Goal: Task Accomplishment & Management: Manage account settings

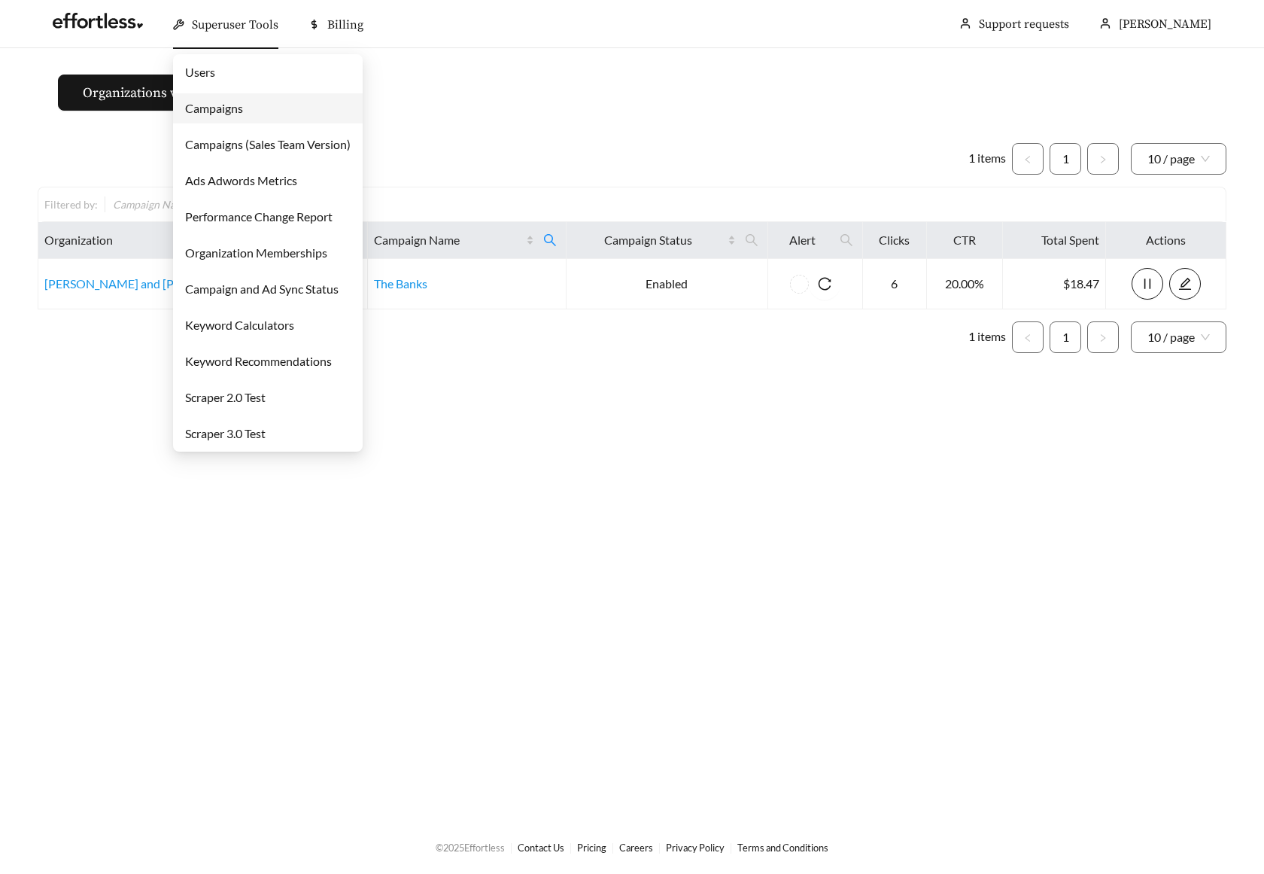
click at [243, 105] on link "Campaigns" at bounding box center [214, 108] width 58 height 14
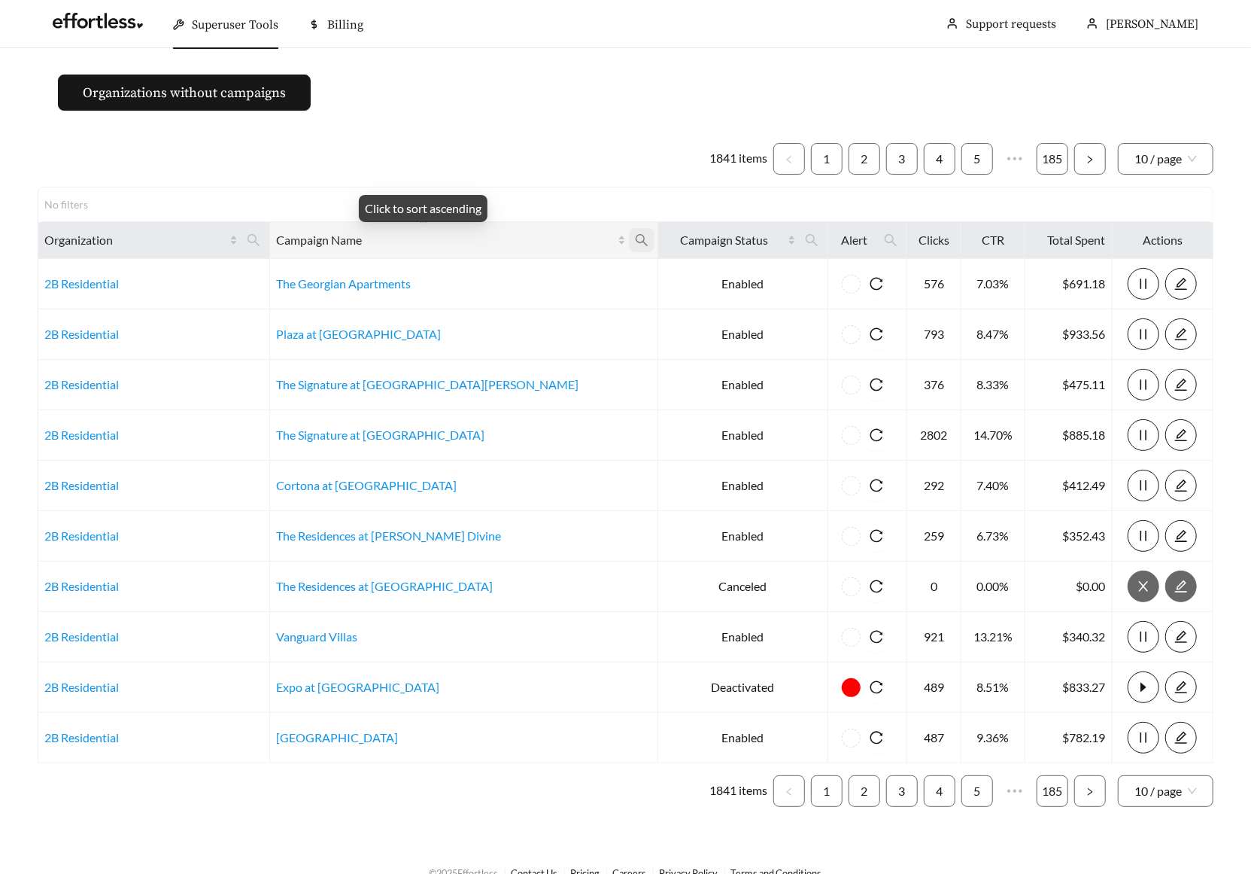
click at [636, 239] on icon "search" at bounding box center [642, 240] width 12 height 12
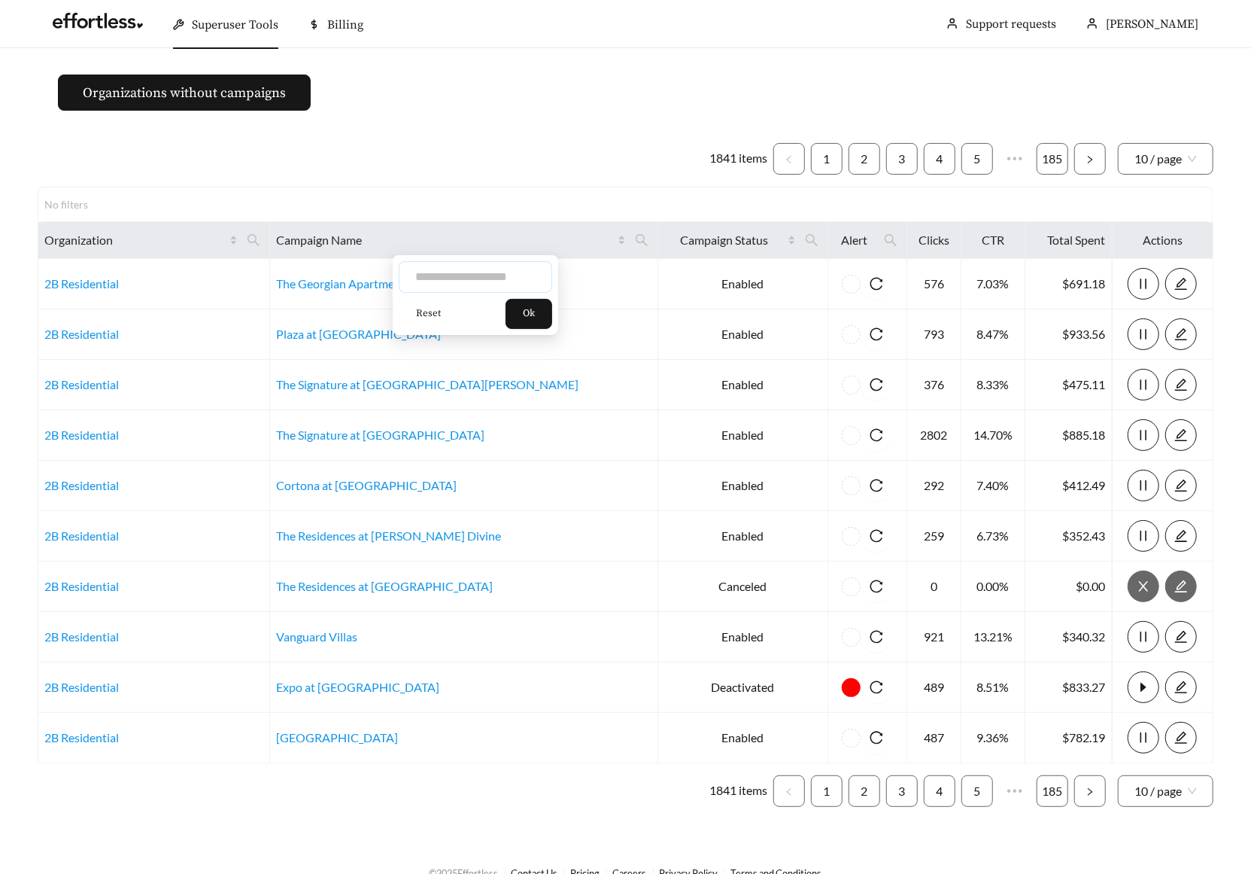
click at [514, 275] on input "text" at bounding box center [475, 277] width 153 height 32
type input "*******"
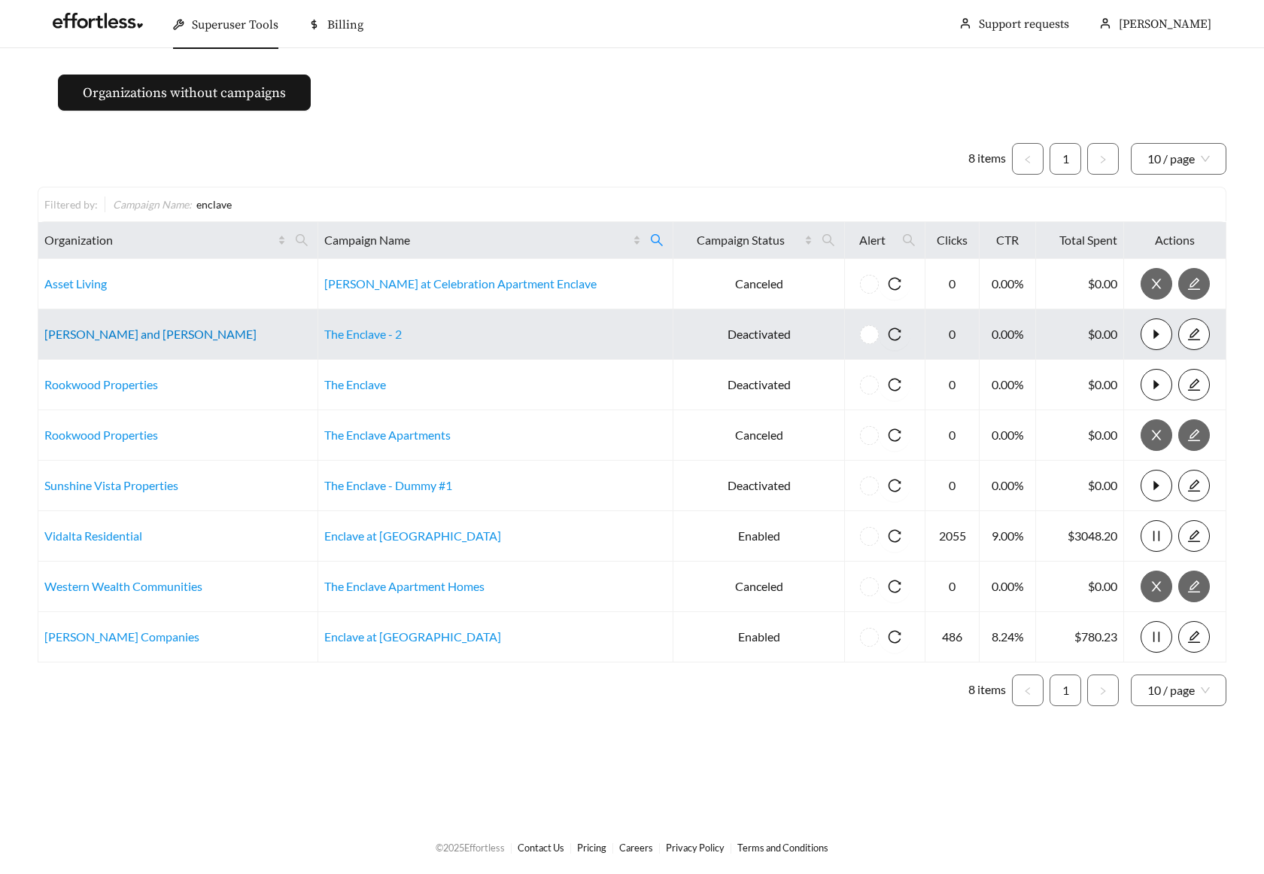
click at [89, 332] on link "Flaherty and Collins" at bounding box center [150, 334] width 212 height 14
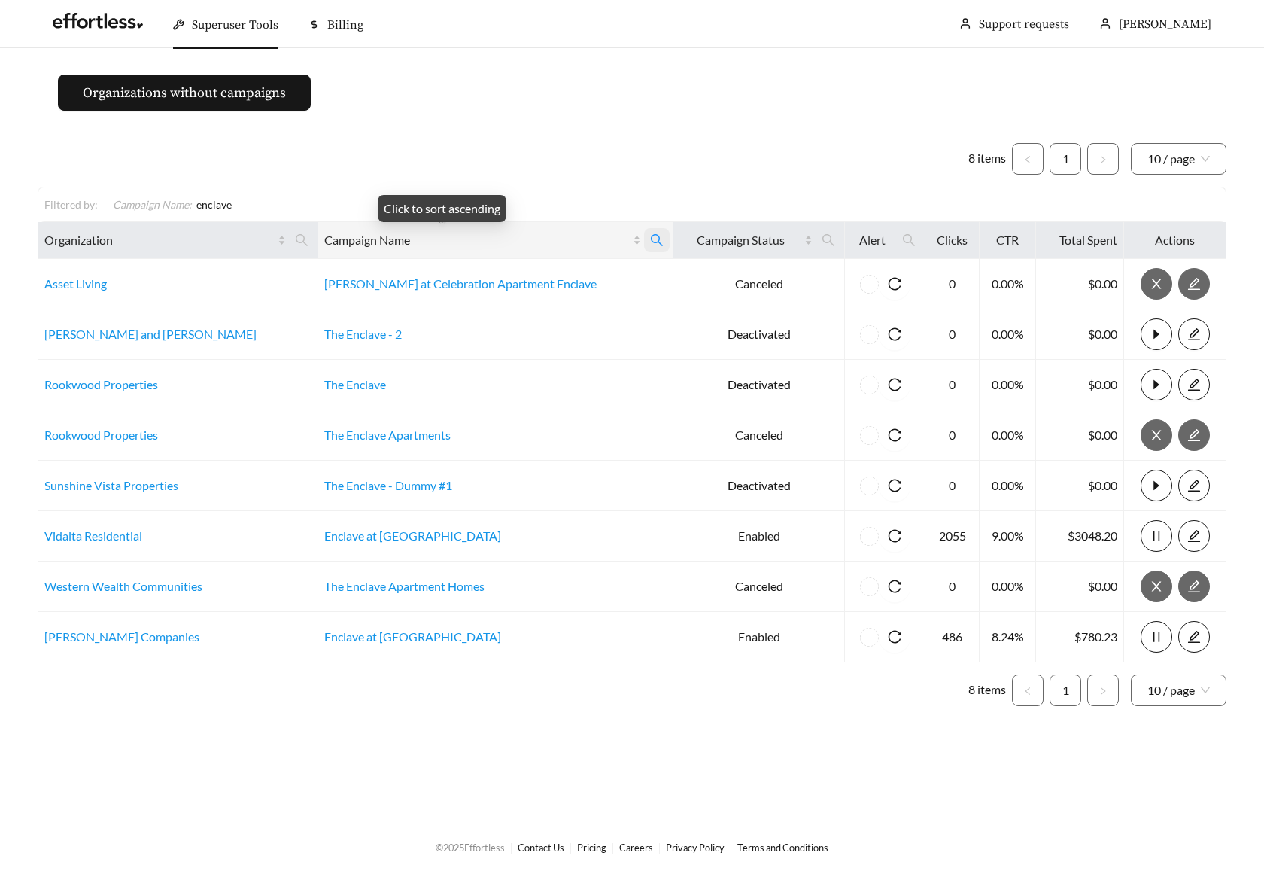
click at [644, 240] on span at bounding box center [657, 240] width 26 height 24
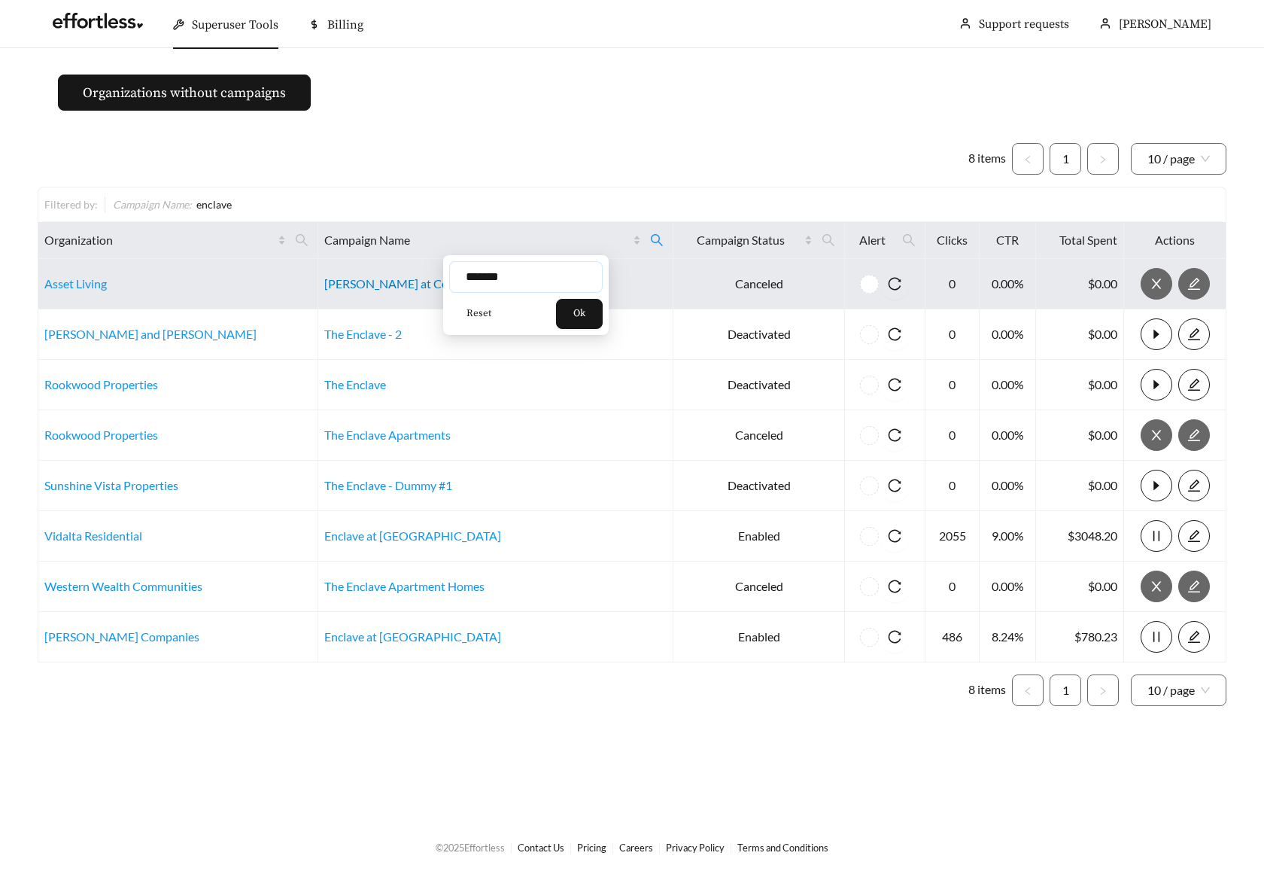
drag, startPoint x: 436, startPoint y: 286, endPoint x: 376, endPoint y: 284, distance: 60.2
click at [395, 286] on body "Superuser Tools Billing Maddi Herrick-Foster Support requests More Organization…" at bounding box center [632, 437] width 1264 height 874
type input "*"
type input "********"
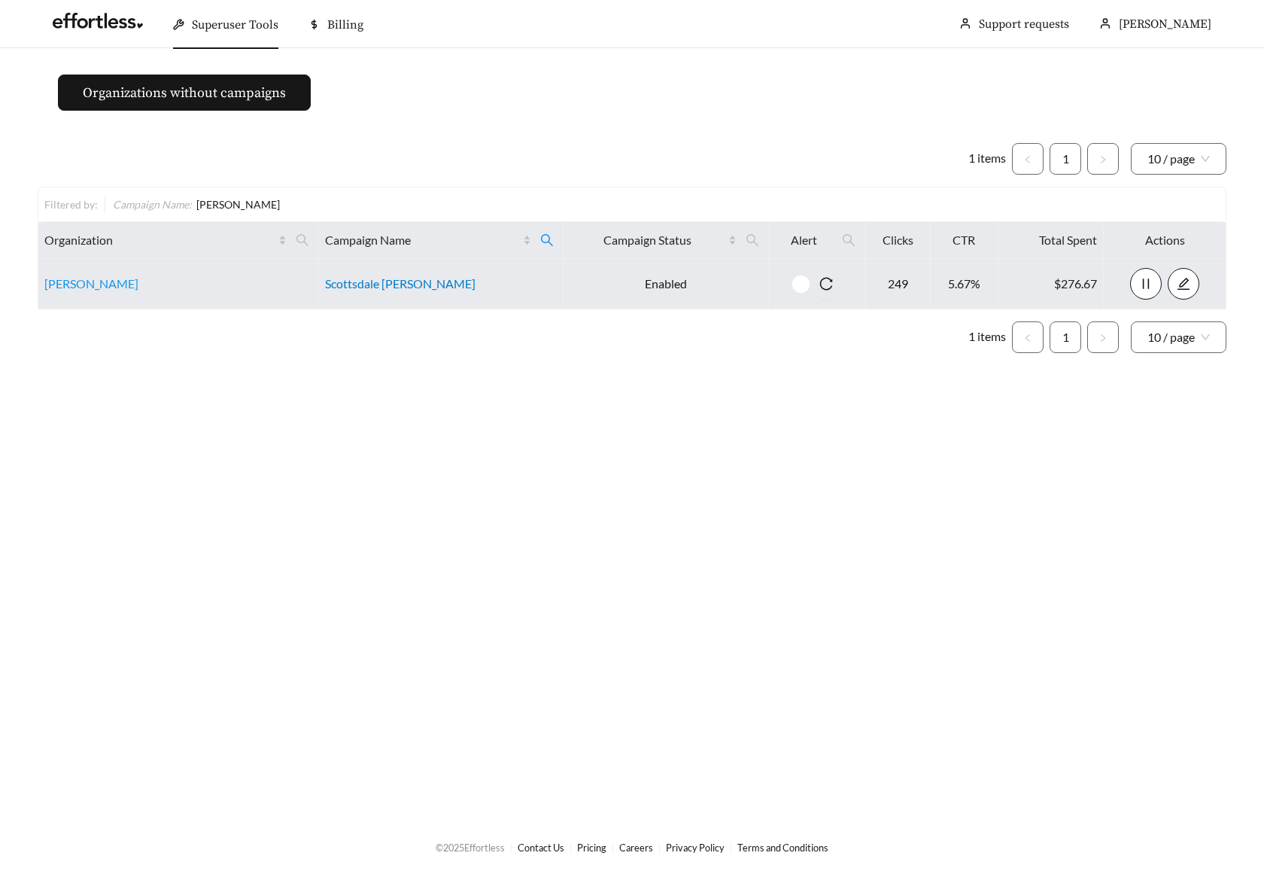
click at [432, 280] on link "Scottsdale [PERSON_NAME]" at bounding box center [400, 283] width 150 height 14
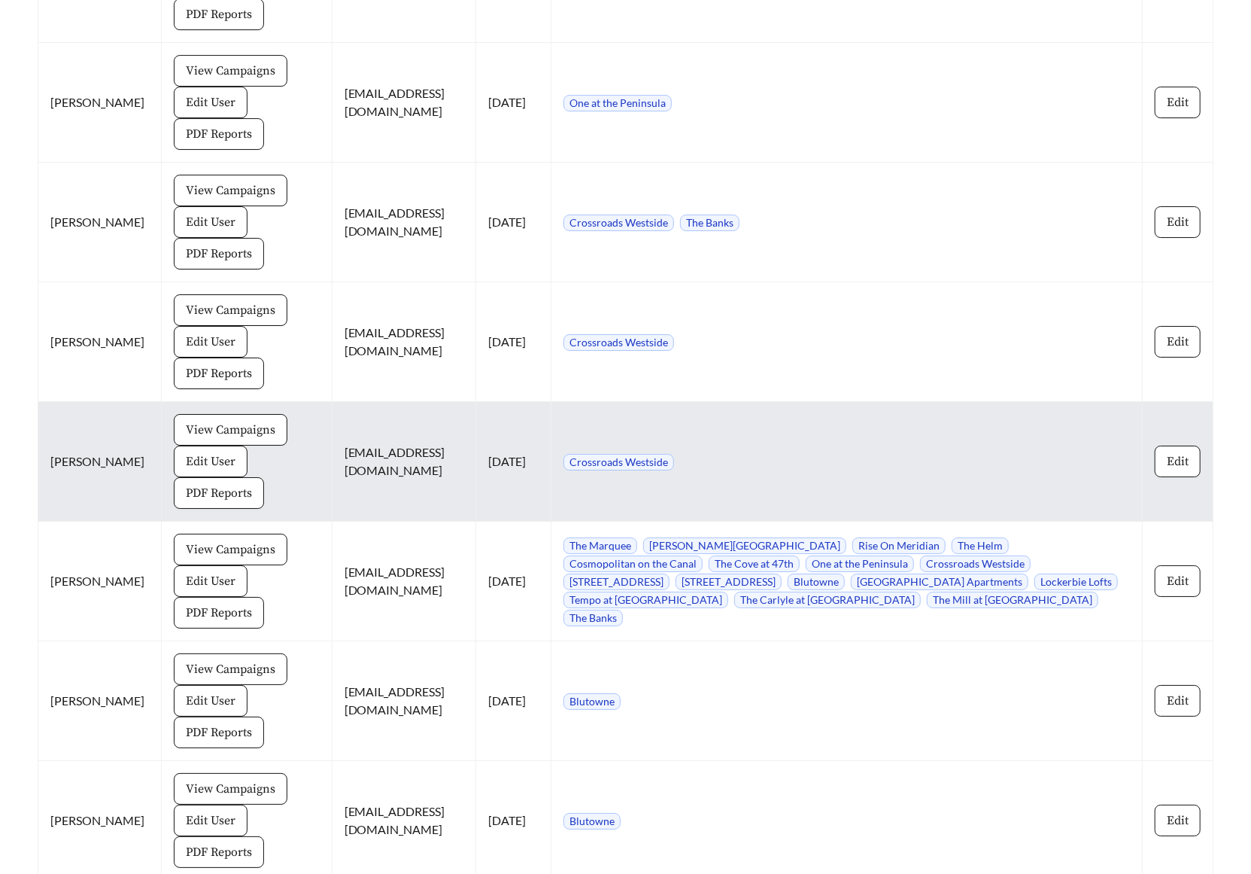
scroll to position [3395, 0]
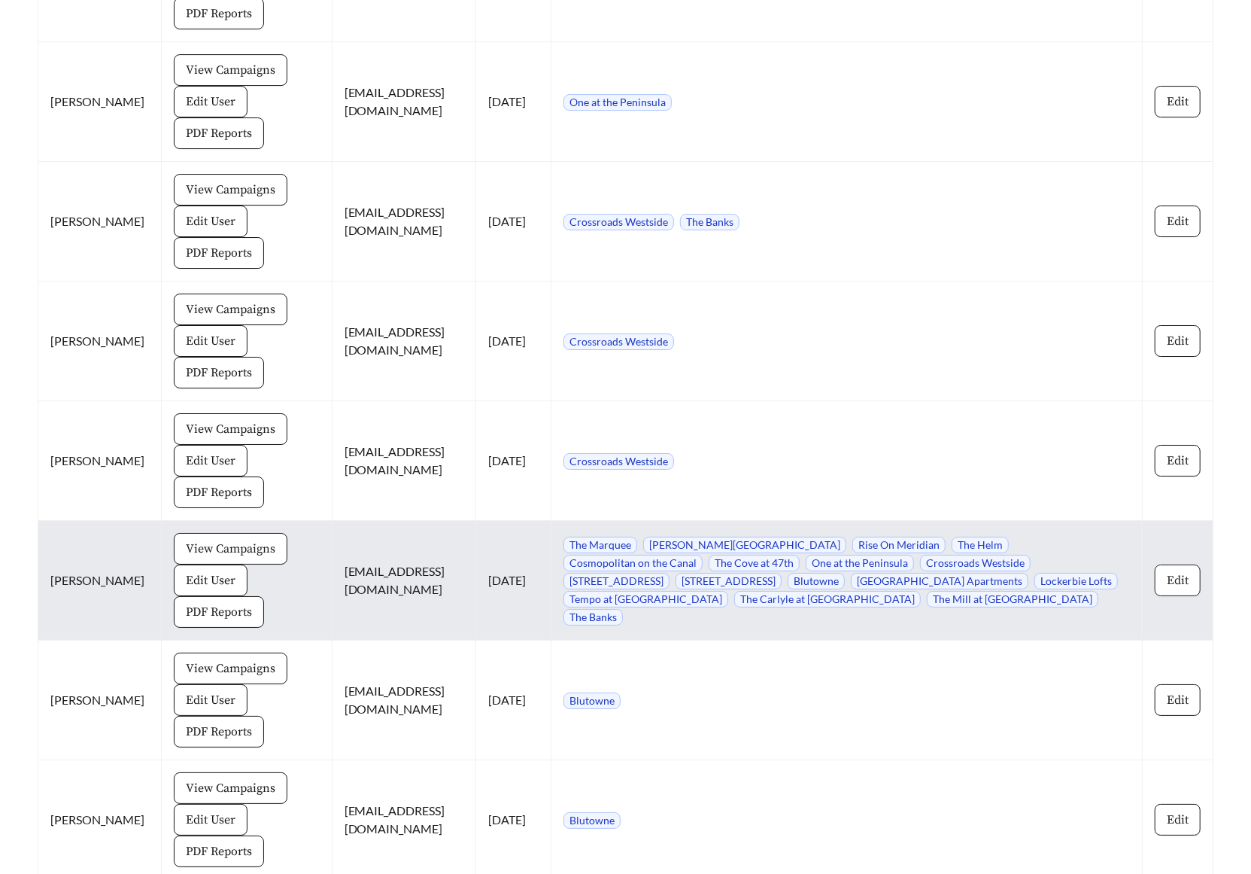
click at [1192, 583] on button "Edit" at bounding box center [1178, 580] width 46 height 32
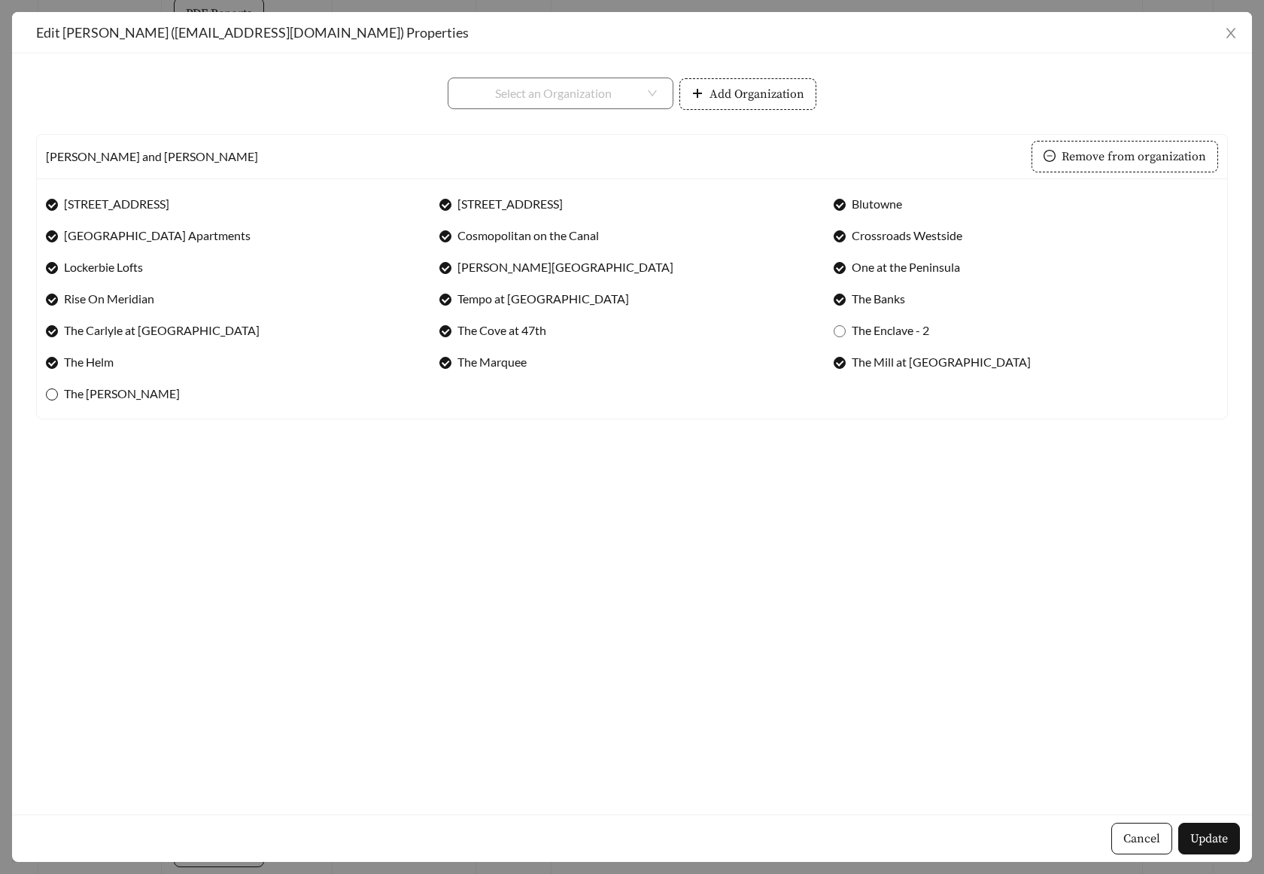
click at [81, 397] on span "The [PERSON_NAME]" at bounding box center [122, 393] width 128 height 18
click at [870, 331] on span "The Enclave - 2" at bounding box center [891, 330] width 90 height 18
drag, startPoint x: 1171, startPoint y: 832, endPoint x: 1180, endPoint y: 833, distance: 8.3
click at [1171, 832] on div "Cancel Update" at bounding box center [632, 837] width 1240 height 47
click at [1190, 834] on span "Update" at bounding box center [1209, 838] width 38 height 18
